Goal: Task Accomplishment & Management: Use online tool/utility

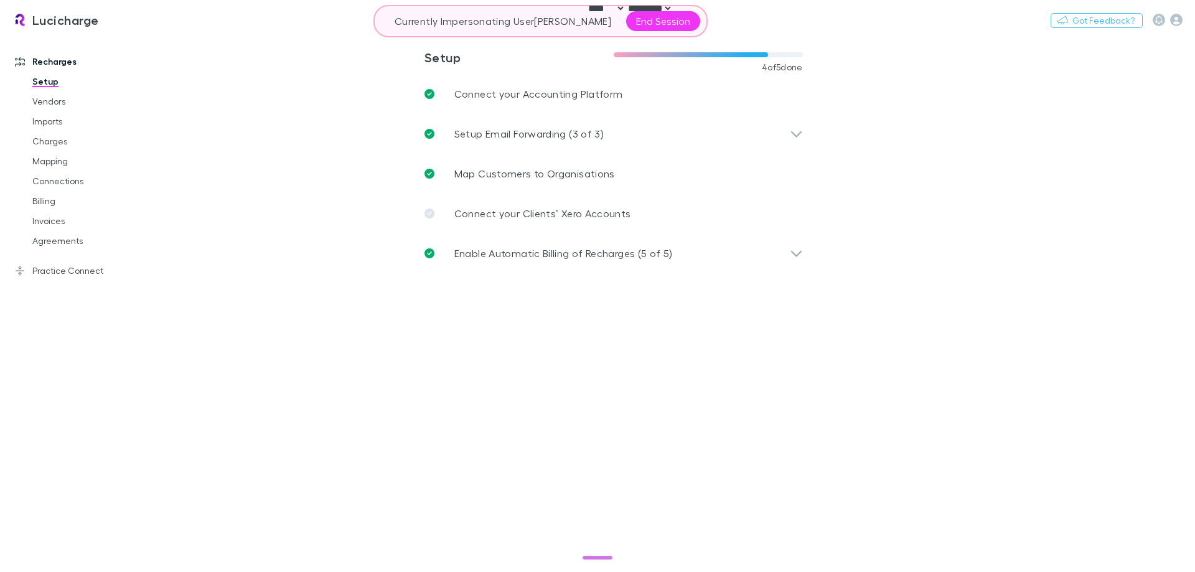
select select "****"
click at [1160, 555] on div "Open Intercom Messenger" at bounding box center [1165, 542] width 41 height 41
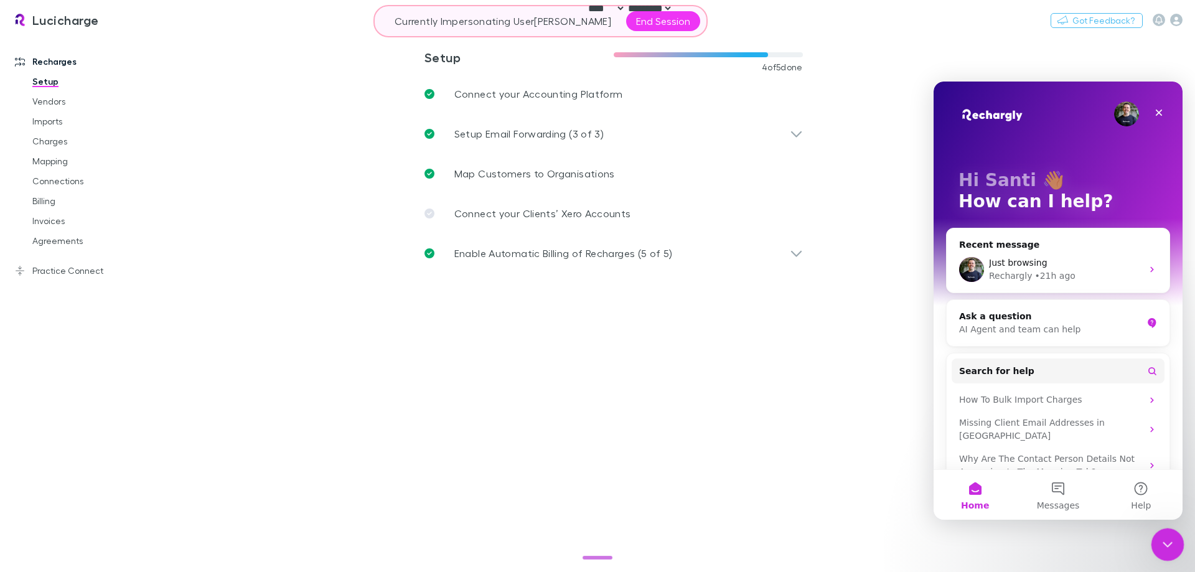
click at [1162, 552] on div "Close Intercom Messenger" at bounding box center [1166, 543] width 30 height 30
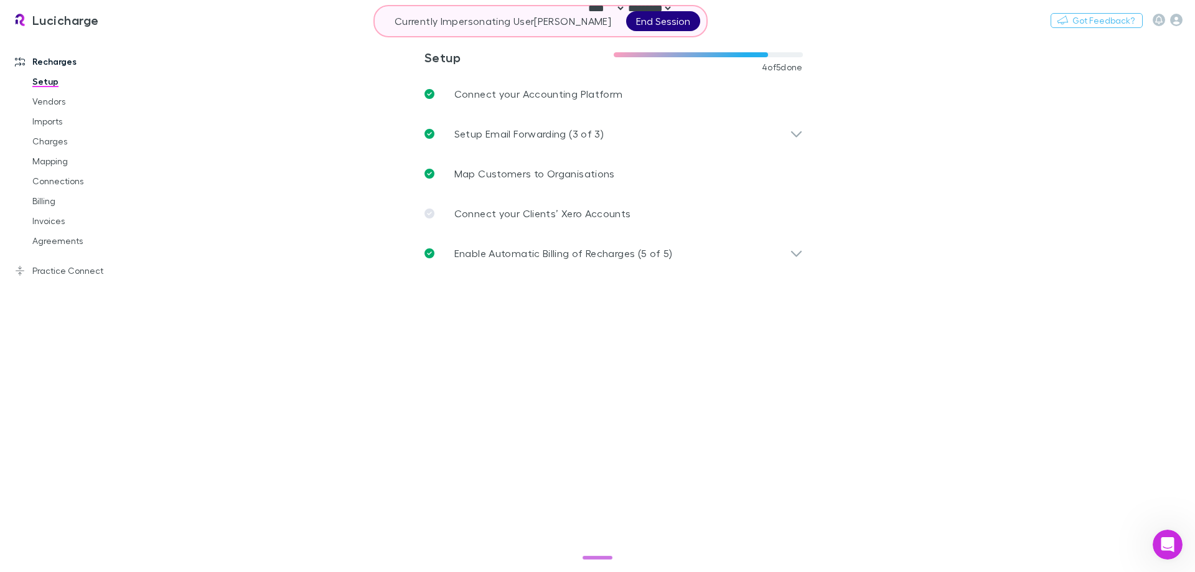
click at [628, 19] on button "End Session" at bounding box center [663, 21] width 74 height 20
